Goal: Transaction & Acquisition: Purchase product/service

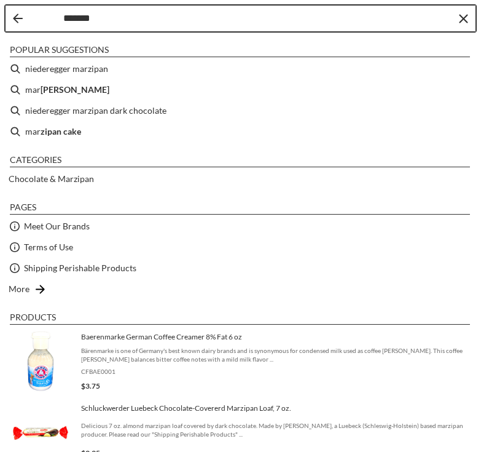
type input "********"
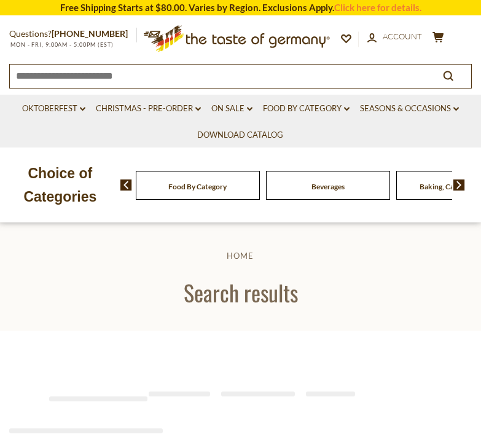
type input "********"
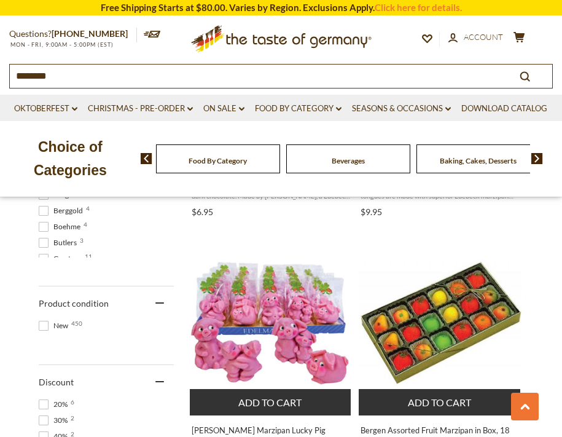
scroll to position [799, 0]
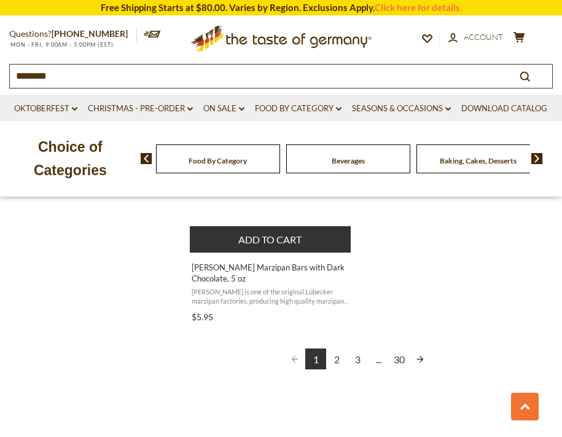
scroll to position [2213, 0]
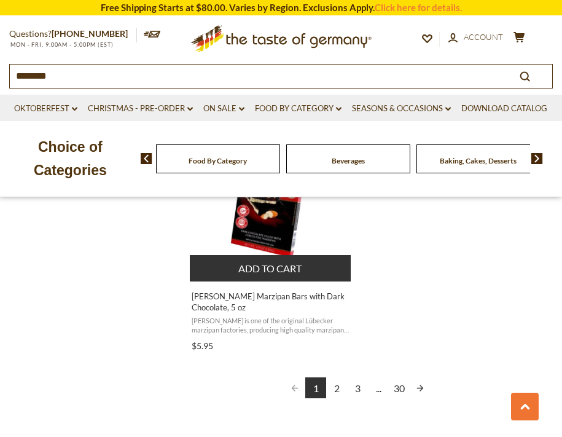
click at [336, 388] on link "2" at bounding box center [336, 387] width 21 height 21
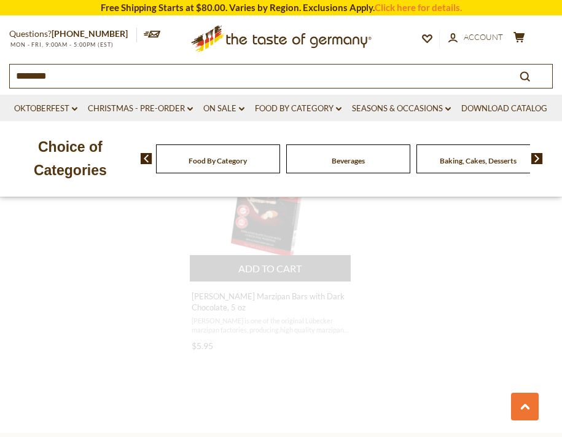
scroll to position [0, 0]
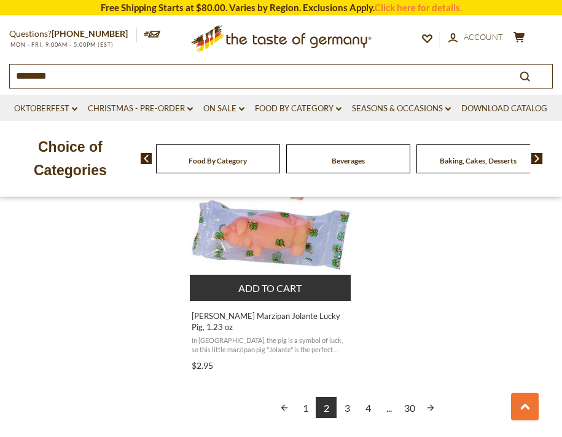
scroll to position [2274, 0]
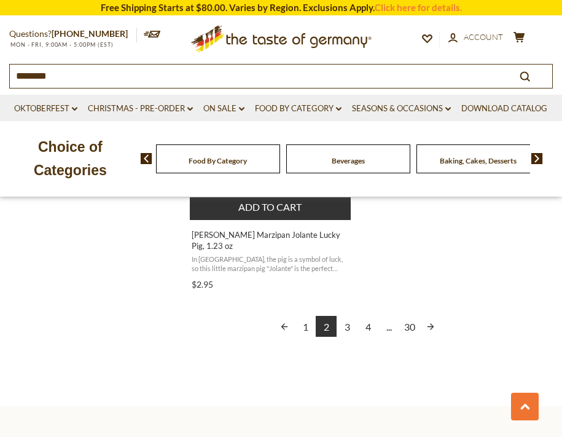
click at [346, 316] on link "3" at bounding box center [347, 326] width 21 height 21
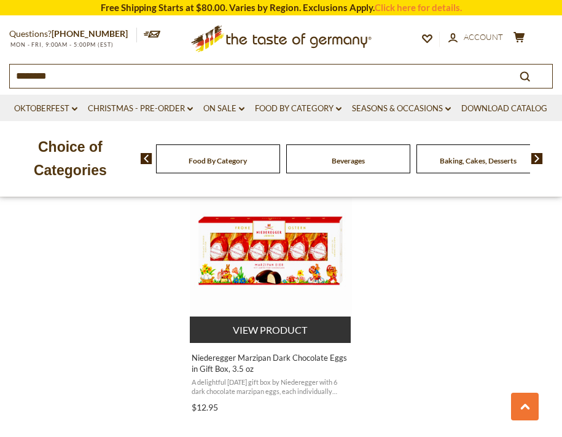
scroll to position [2336, 0]
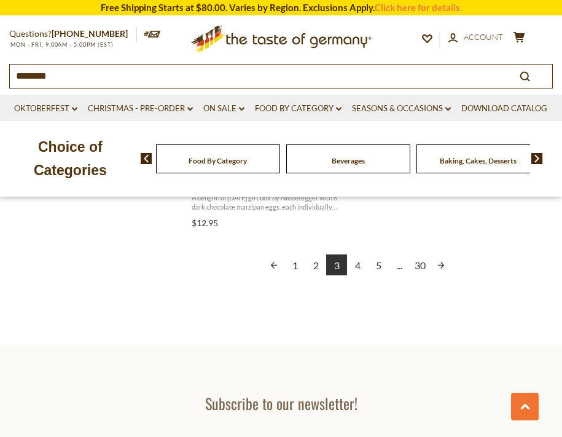
click at [357, 261] on link "4" at bounding box center [357, 264] width 21 height 21
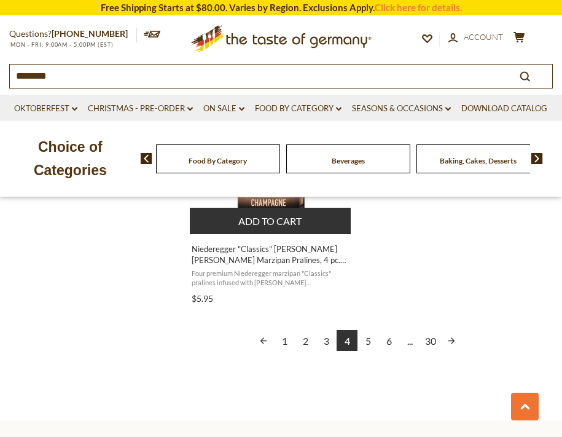
scroll to position [2274, 0]
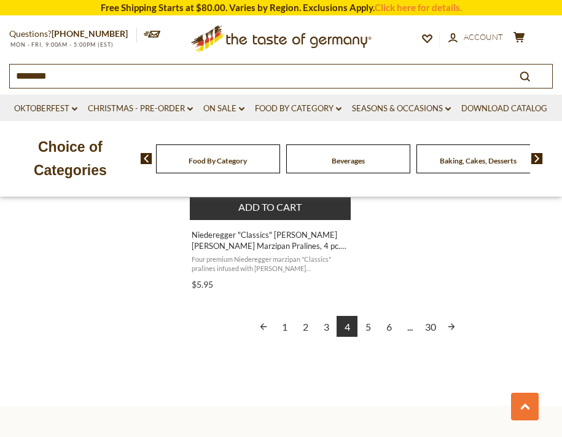
click at [366, 328] on link "5" at bounding box center [368, 326] width 21 height 21
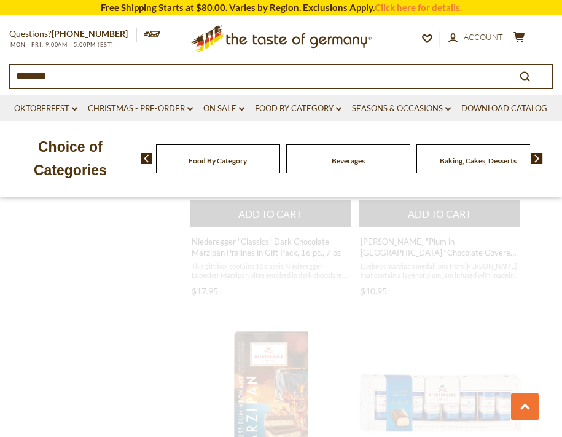
scroll to position [345, 0]
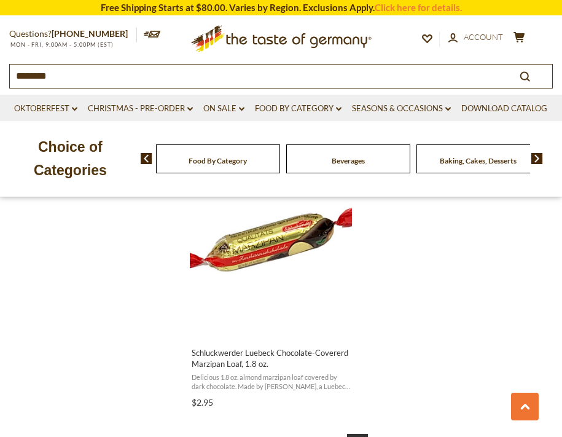
scroll to position [2028, 0]
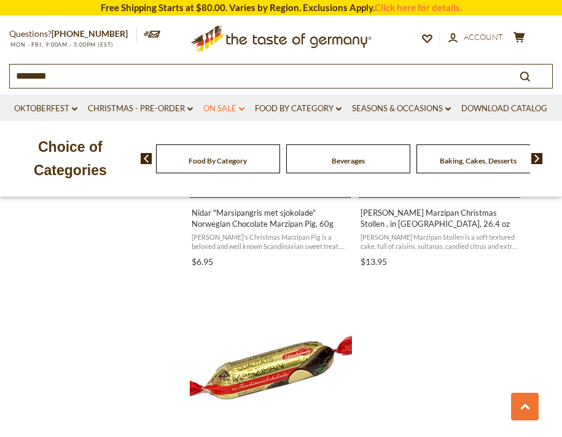
click at [245, 109] on link "On Sale dropdown_arrow" at bounding box center [223, 109] width 41 height 14
click at [245, 107] on link "On Sale dropdown_arrow" at bounding box center [223, 109] width 41 height 14
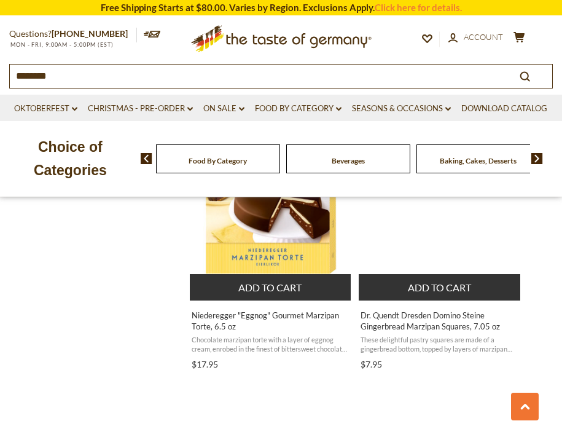
scroll to position [1045, 0]
